Goal: Task Accomplishment & Management: Manage account settings

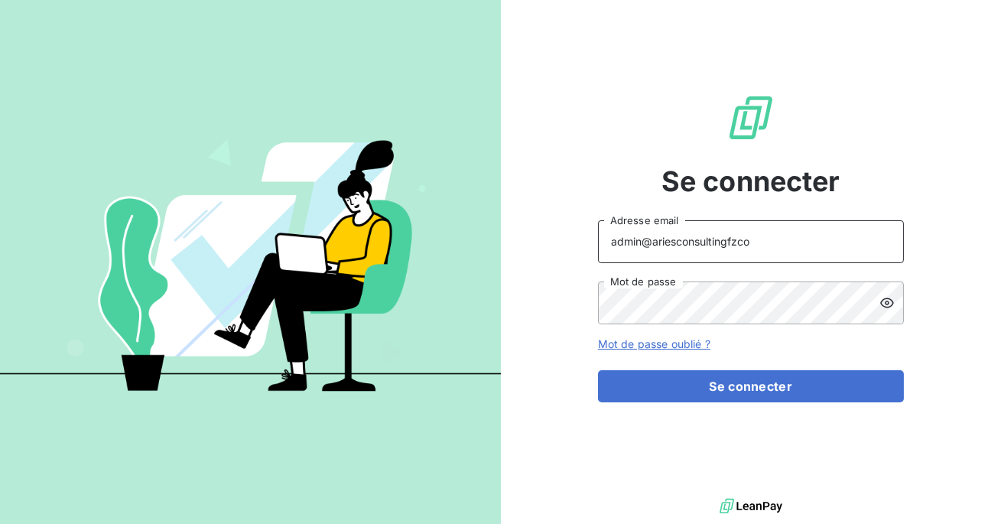
click at [760, 249] on input "admin@ariesconsultingfzco" at bounding box center [751, 241] width 306 height 43
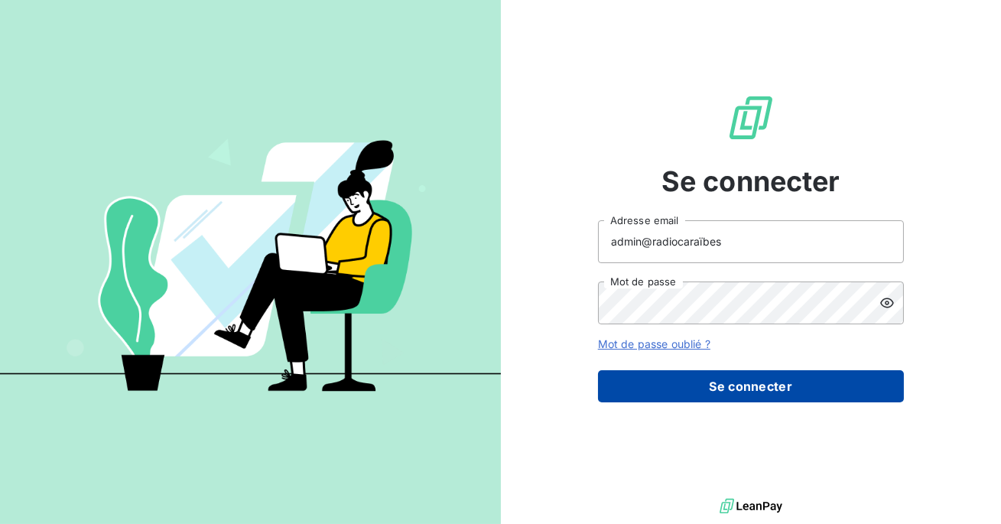
click at [711, 385] on button "Se connecter" at bounding box center [751, 386] width 306 height 32
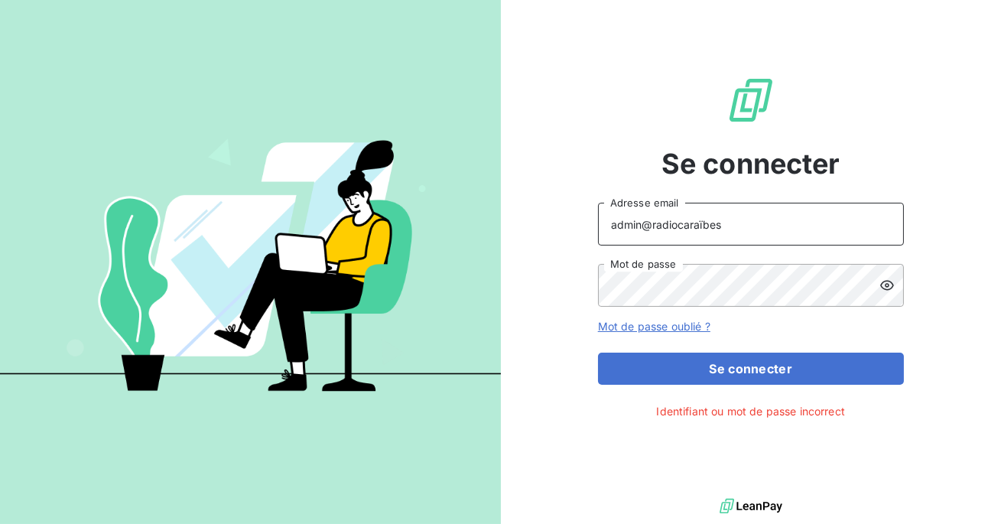
click at [748, 230] on input "admin@radiocaraïbes" at bounding box center [751, 224] width 306 height 43
type input "admin@regiecaraibes"
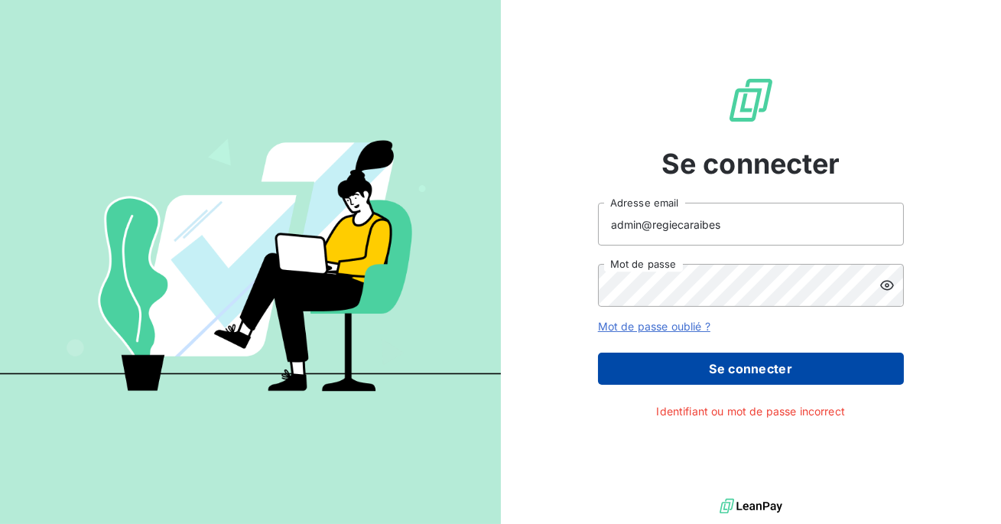
click at [728, 374] on button "Se connecter" at bounding box center [751, 369] width 306 height 32
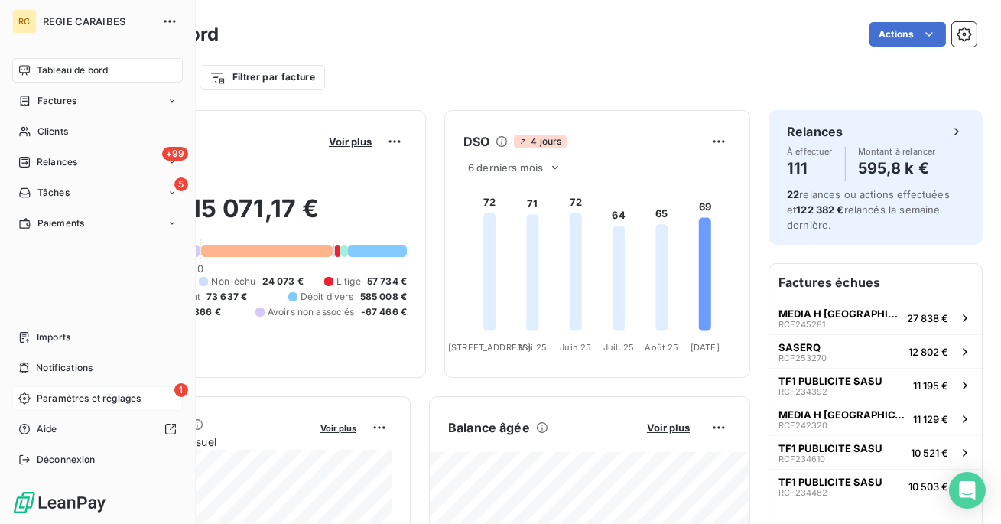
click at [43, 398] on span "Paramètres et réglages" at bounding box center [89, 399] width 104 height 14
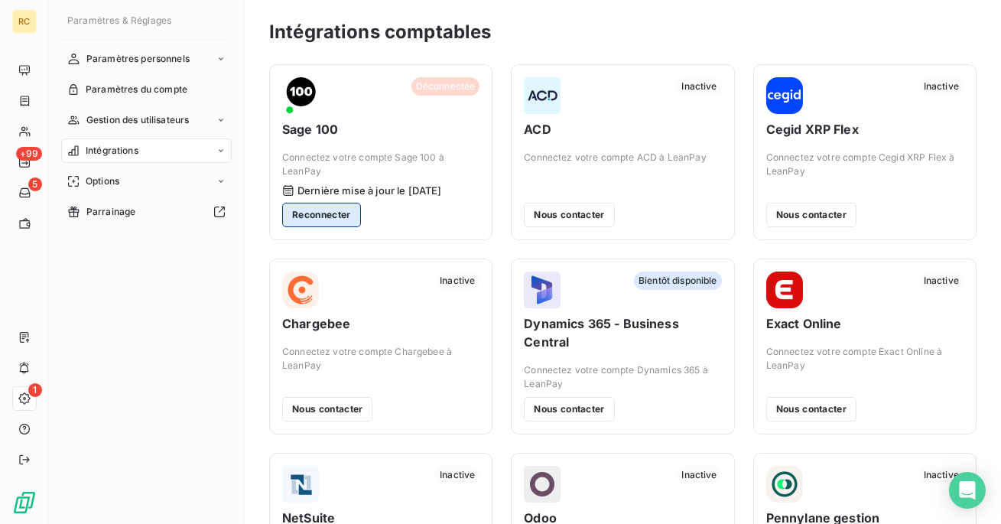
click at [324, 216] on button "Reconnecter" at bounding box center [321, 215] width 79 height 24
click at [343, 214] on button "Reconnecter" at bounding box center [321, 215] width 79 height 24
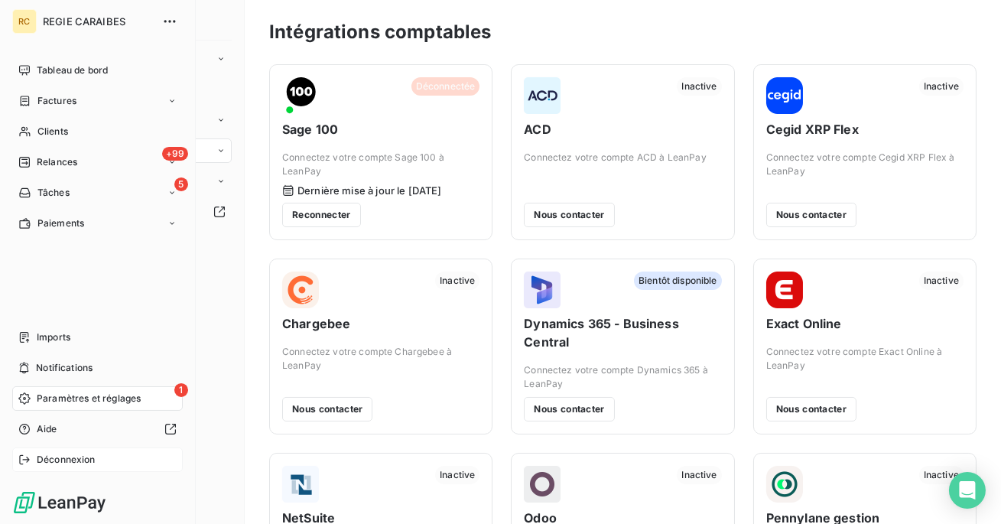
click at [50, 460] on span "Déconnexion" at bounding box center [66, 460] width 59 height 14
